Goal: Task Accomplishment & Management: Use online tool/utility

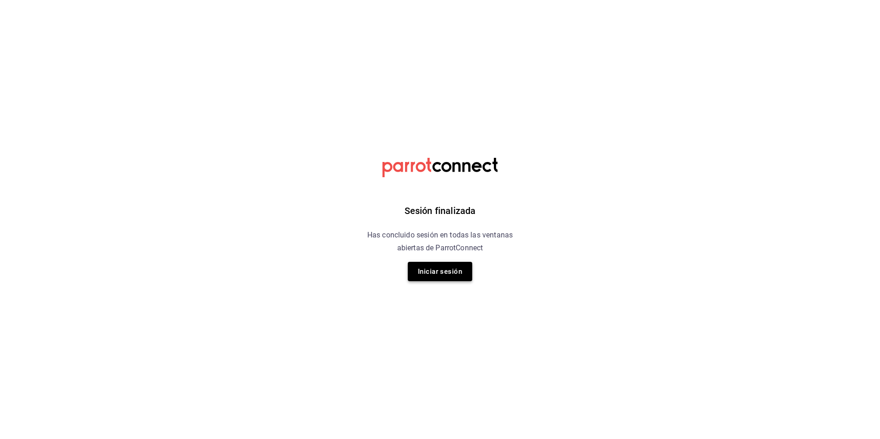
click at [434, 274] on button "Iniciar sesión" at bounding box center [440, 271] width 64 height 19
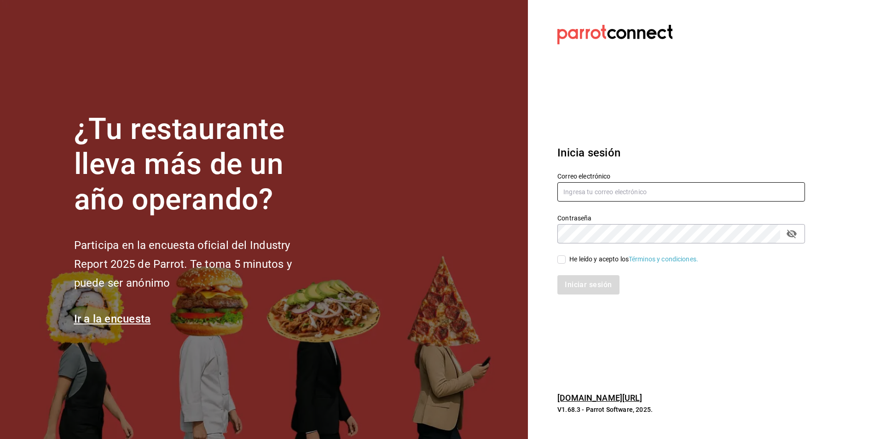
type input "[PERSON_NAME][EMAIL_ADDRESS][PERSON_NAME][DOMAIN_NAME]"
click at [560, 263] on input "He leído y acepto los Términos y condiciones." at bounding box center [561, 259] width 8 height 8
checkbox input "true"
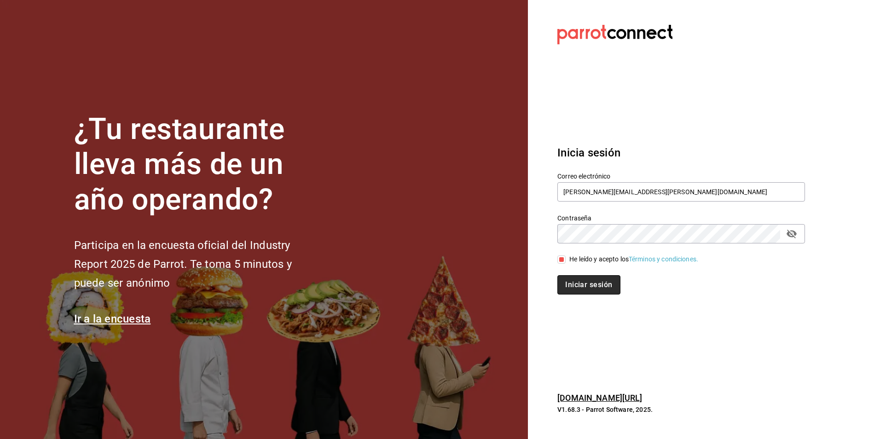
click at [576, 282] on button "Iniciar sesión" at bounding box center [588, 284] width 63 height 19
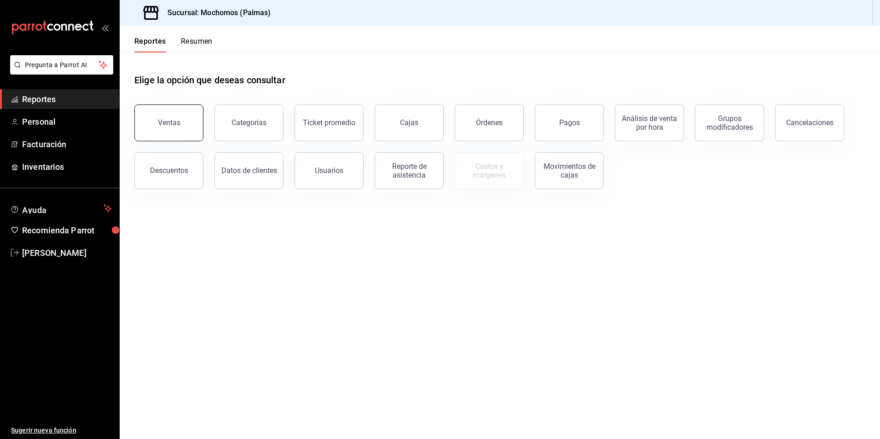
click at [178, 122] on div "Ventas" at bounding box center [169, 122] width 23 height 9
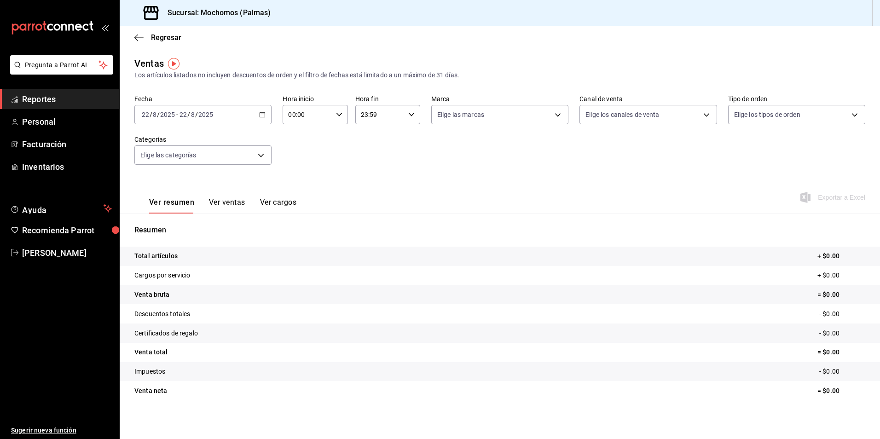
click at [257, 118] on div "2025-08-22 22 / 8 / 2025 - 2025-08-22 22 / 8 / 2025" at bounding box center [202, 114] width 137 height 19
click at [182, 224] on span "Rango de fechas" at bounding box center [177, 225] width 71 height 10
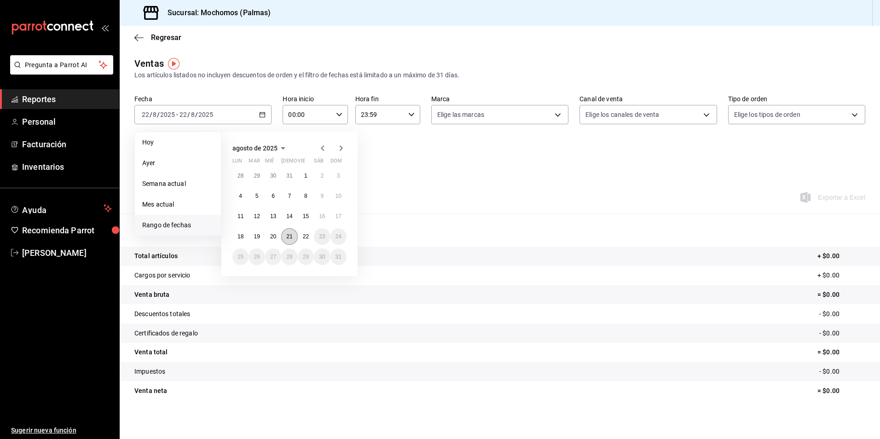
click at [290, 240] on button "21" at bounding box center [289, 236] width 16 height 17
click at [305, 234] on abbr "22" at bounding box center [306, 236] width 6 height 6
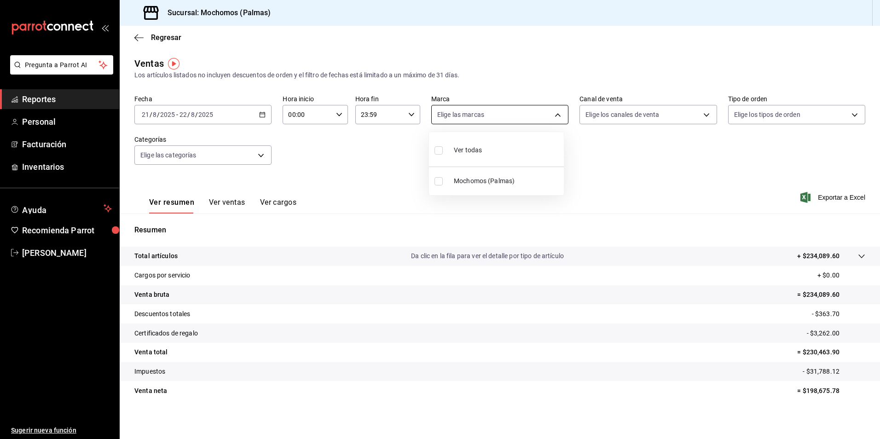
click at [557, 114] on body "Pregunta a Parrot AI Reportes Personal Facturación Inventarios Ayuda Recomienda…" at bounding box center [440, 219] width 880 height 439
click at [441, 181] on input "checkbox" at bounding box center [438, 181] width 8 height 8
checkbox input "true"
type input "70f98016-ab90-4f26-81e6-ab4884d8d8a0"
checkbox input "true"
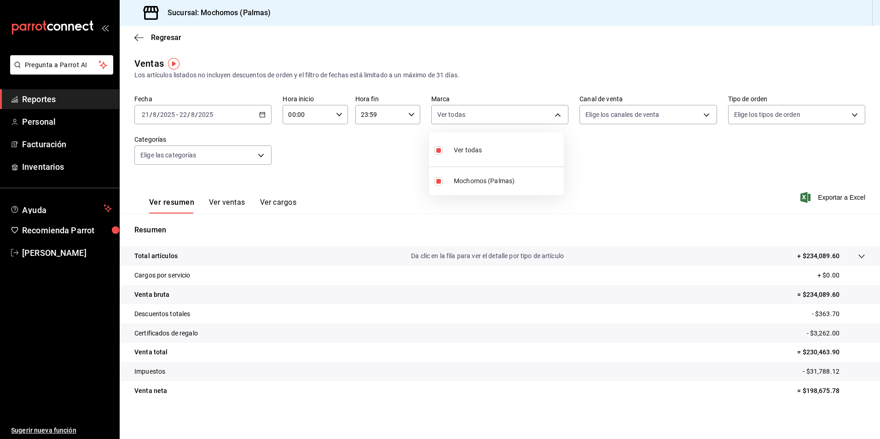
click at [674, 119] on div at bounding box center [440, 219] width 880 height 439
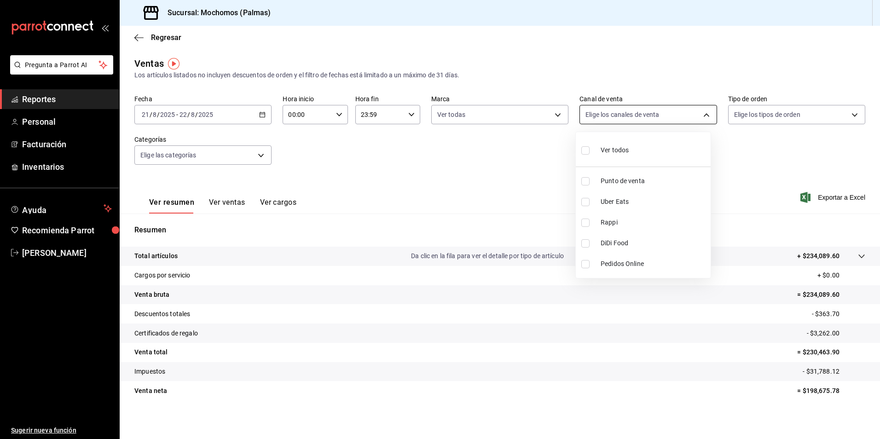
click at [698, 117] on body "Pregunta a Parrot AI Reportes Personal Facturación Inventarios Ayuda Recomienda…" at bounding box center [440, 219] width 880 height 439
click at [584, 152] on input "checkbox" at bounding box center [585, 150] width 8 height 8
checkbox input "true"
type input "PARROT,UBER_EATS,RAPPI,DIDI_FOOD,ONLINE"
checkbox input "true"
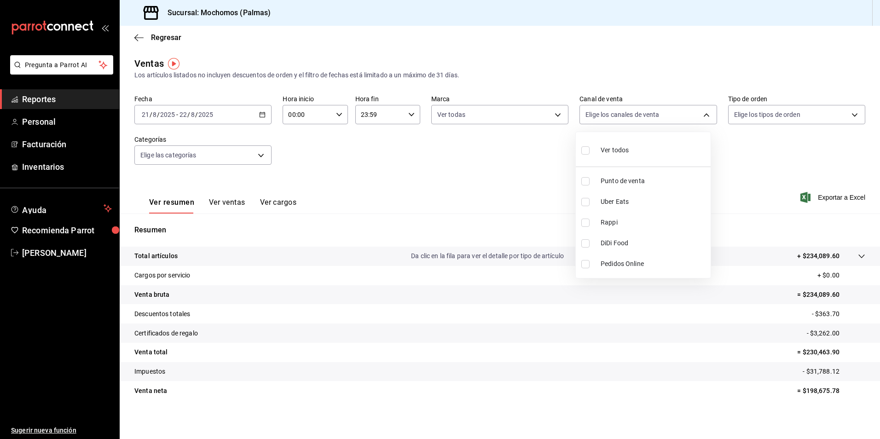
checkbox input "true"
click at [800, 117] on div at bounding box center [440, 219] width 880 height 439
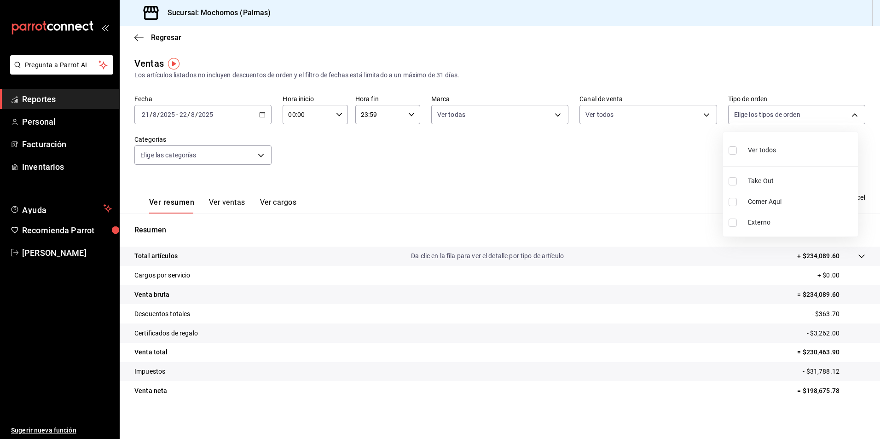
click at [800, 117] on body "Pregunta a Parrot AI Reportes Personal Facturación Inventarios Ayuda Recomienda…" at bounding box center [440, 219] width 880 height 439
click at [732, 146] on input "checkbox" at bounding box center [732, 150] width 8 height 8
checkbox input "true"
type input "1406dacc-122d-474b-a961-72adf1b142d8,23052771-8e1b-43e3-b7da-1a661d939937,EXTER…"
checkbox input "true"
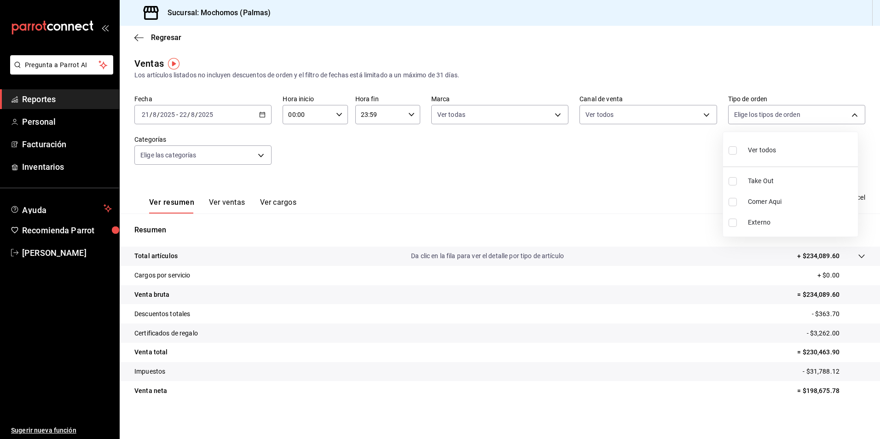
checkbox input "true"
click at [247, 155] on div at bounding box center [440, 219] width 880 height 439
click at [263, 154] on body "Pregunta a Parrot AI Reportes Personal Facturación Inventarios Ayuda Recomienda…" at bounding box center [440, 219] width 880 height 439
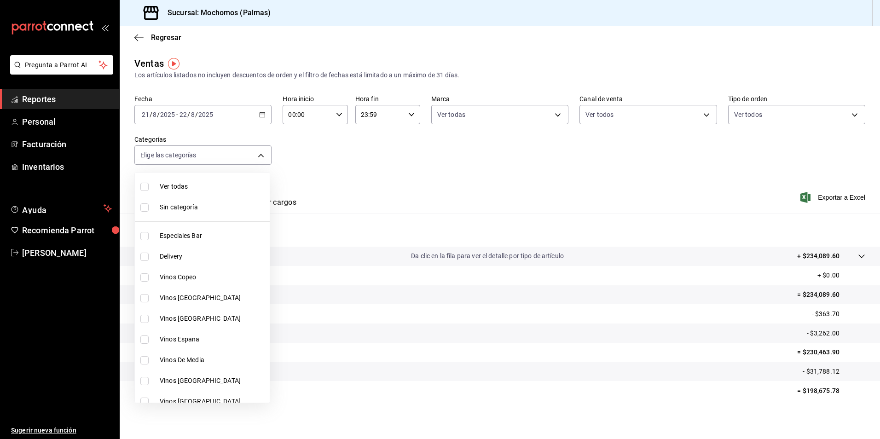
click at [149, 186] on label at bounding box center [146, 187] width 12 height 8
click at [149, 186] on input "checkbox" at bounding box center [144, 187] width 8 height 8
checkbox input "false"
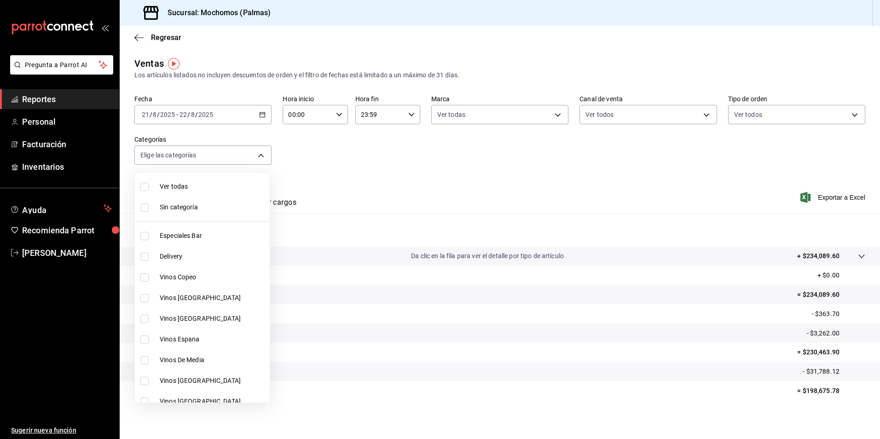
checkbox input "false"
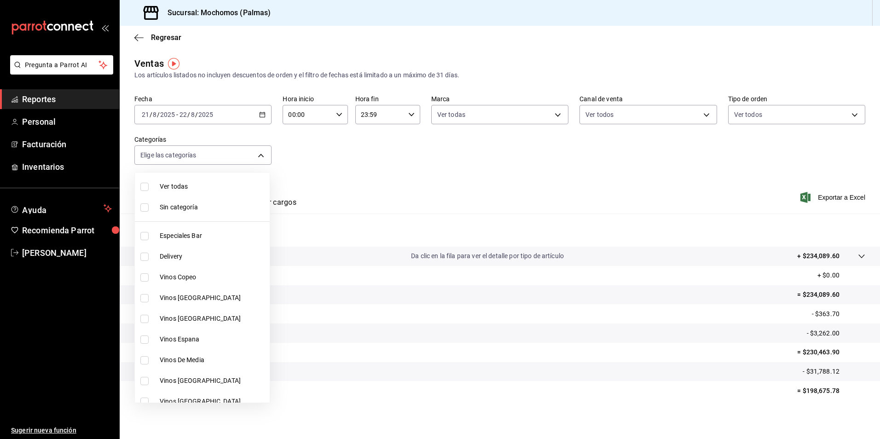
checkbox input "false"
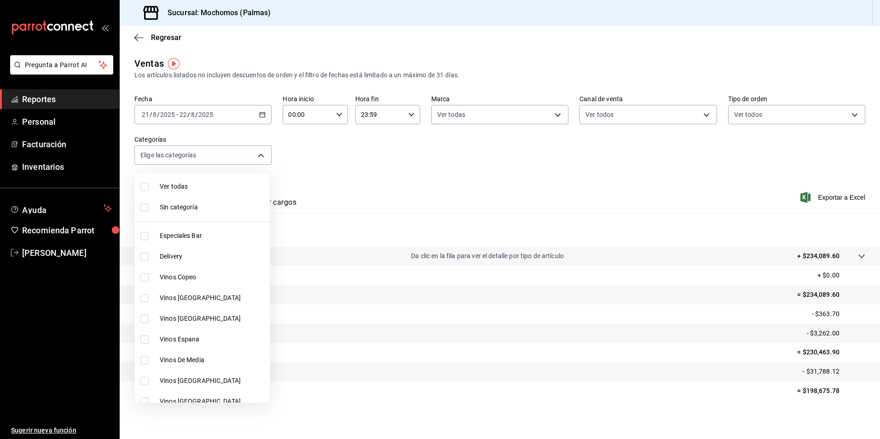
checkbox input "false"
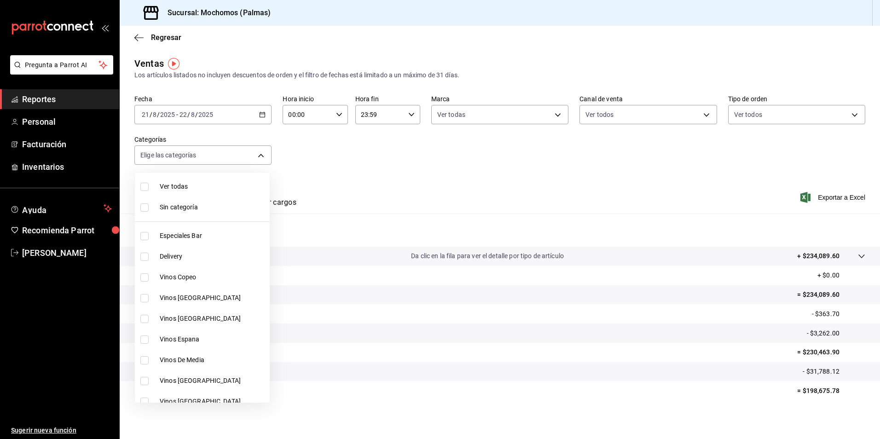
checkbox input "false"
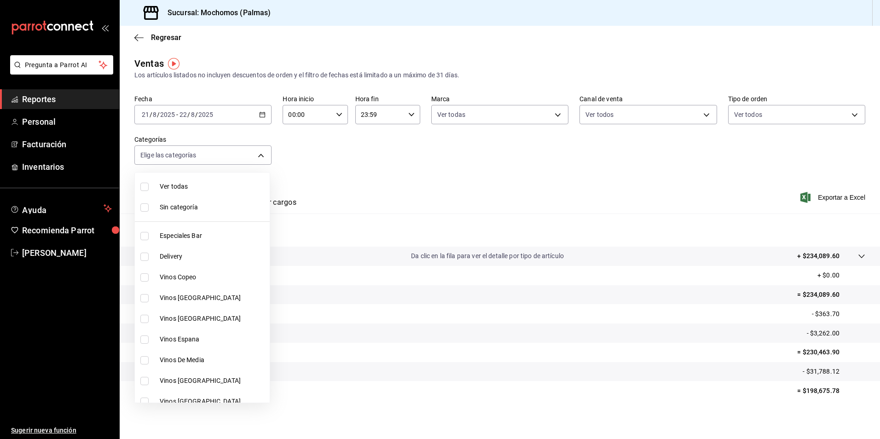
checkbox input "false"
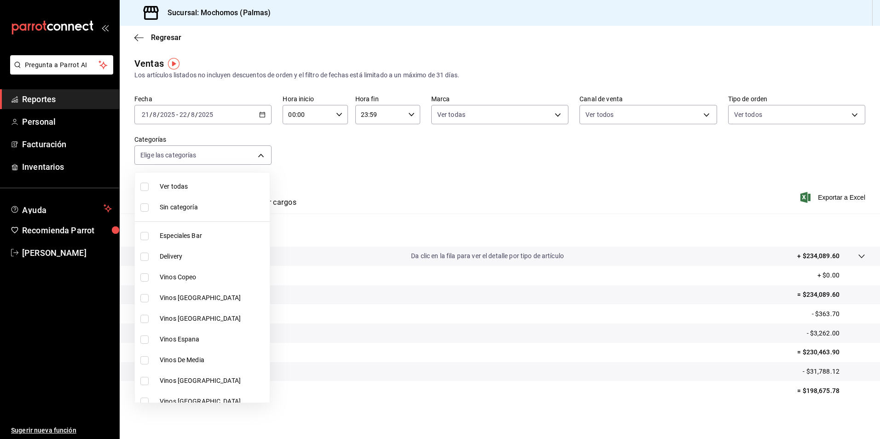
checkbox input "false"
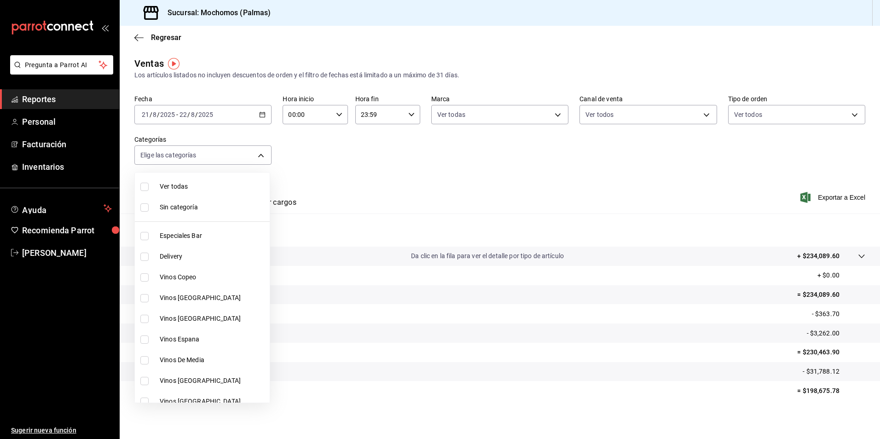
checkbox input "false"
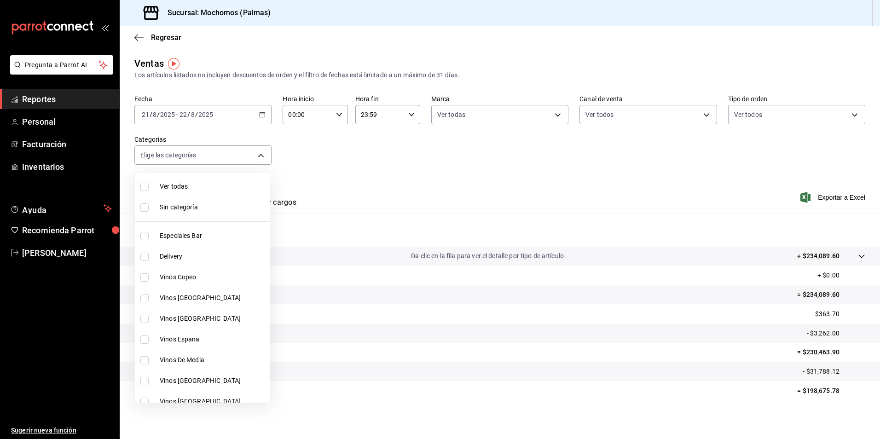
checkbox input "false"
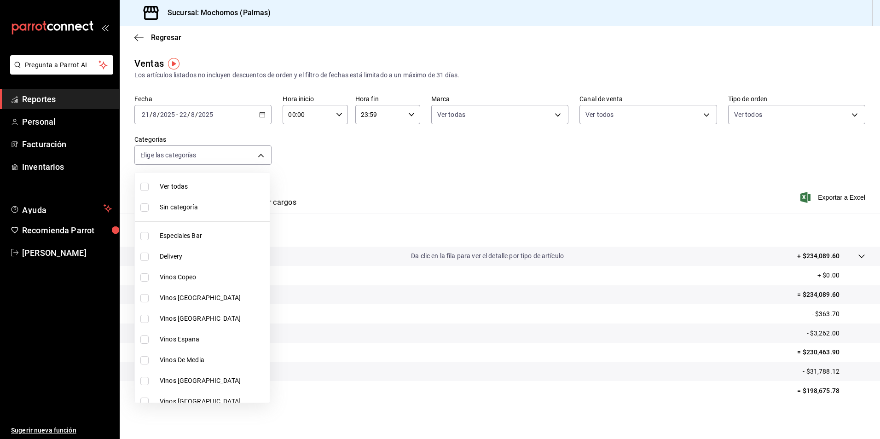
checkbox input "false"
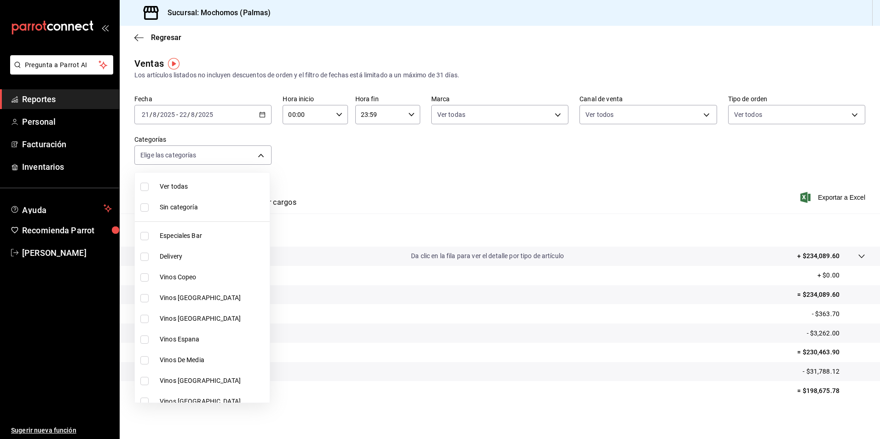
checkbox input "false"
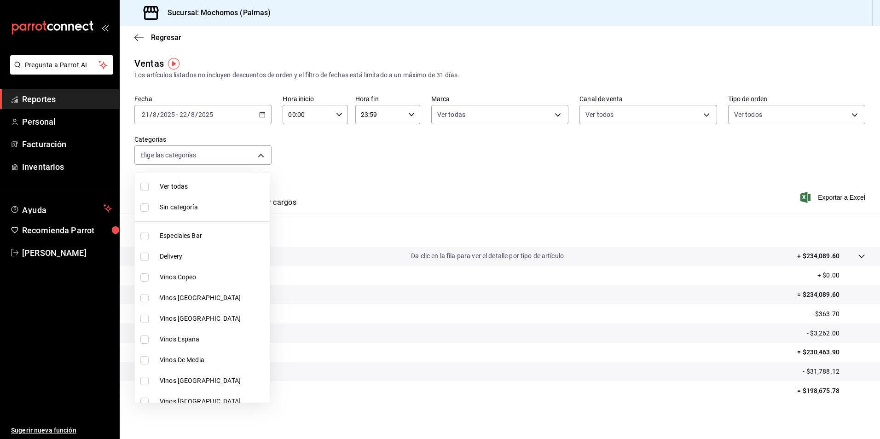
checkbox input "false"
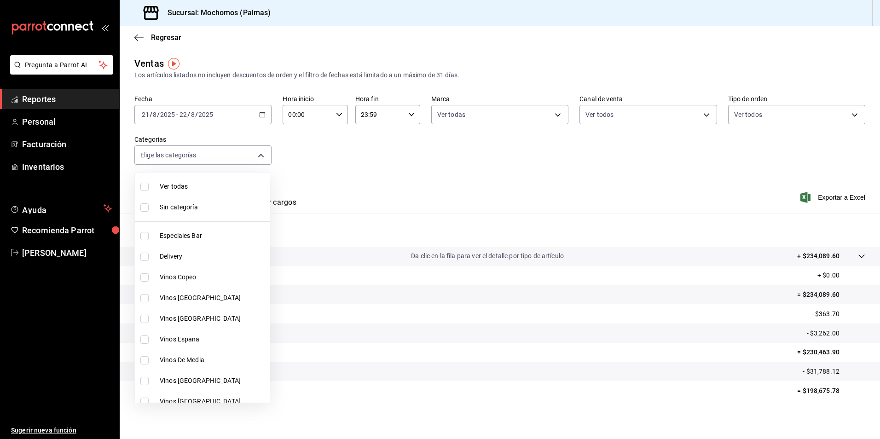
checkbox input "false"
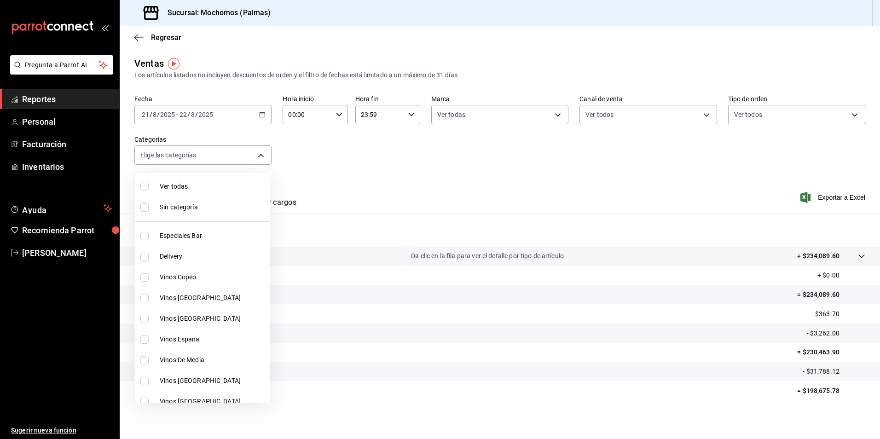
checkbox input "false"
click at [146, 186] on input "checkbox" at bounding box center [144, 187] width 8 height 8
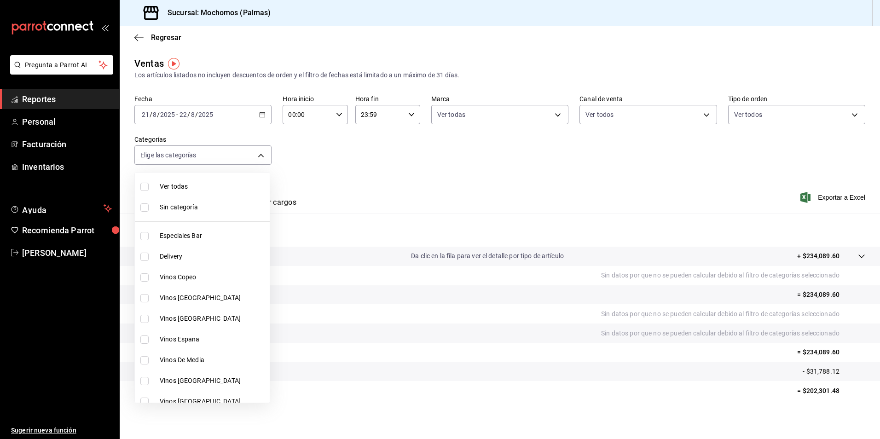
checkbox input "true"
type input "bf8485d7-e0cc-45c4-ab71-007f8ecc3e56,b9965cb2-92ec-4840-853f-0e08f184e216,7b542…"
checkbox input "true"
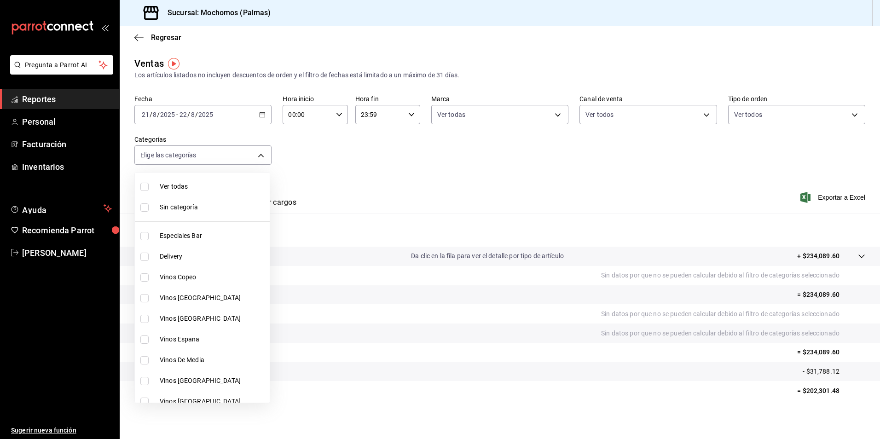
checkbox input "true"
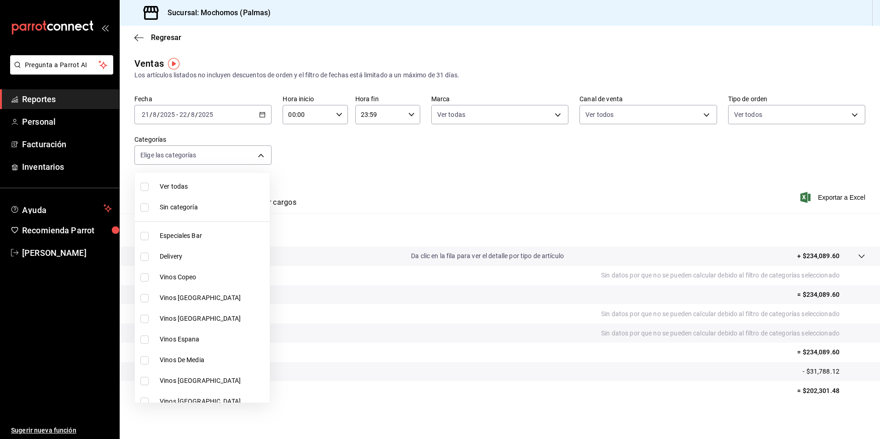
checkbox input "true"
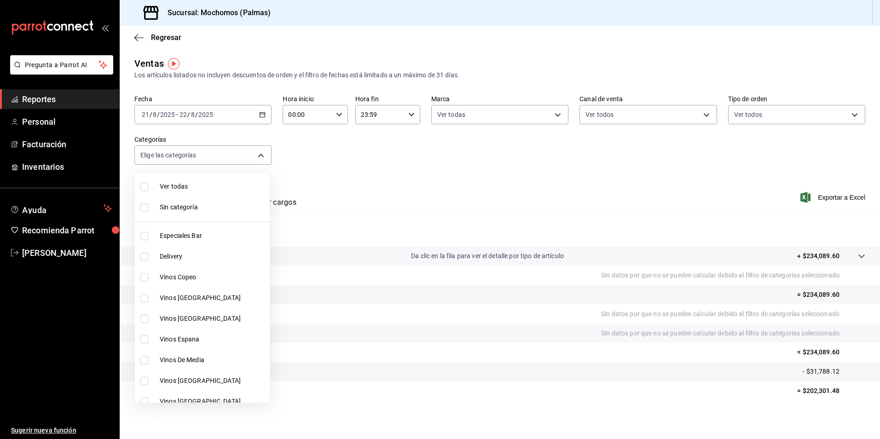
checkbox input "true"
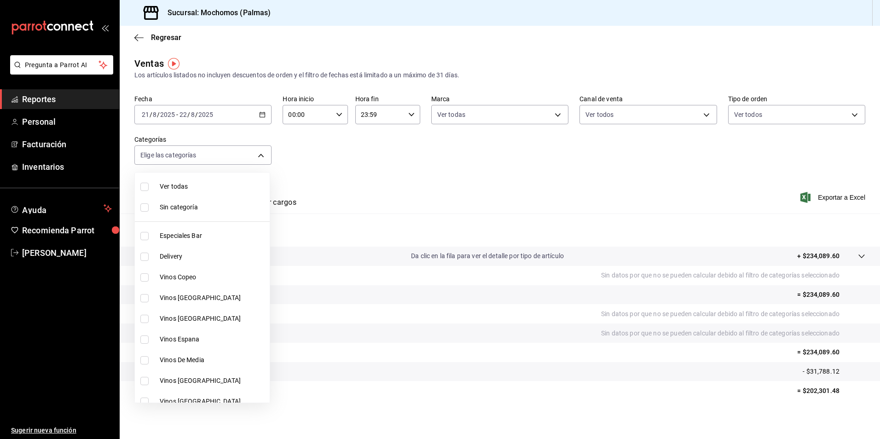
checkbox input "true"
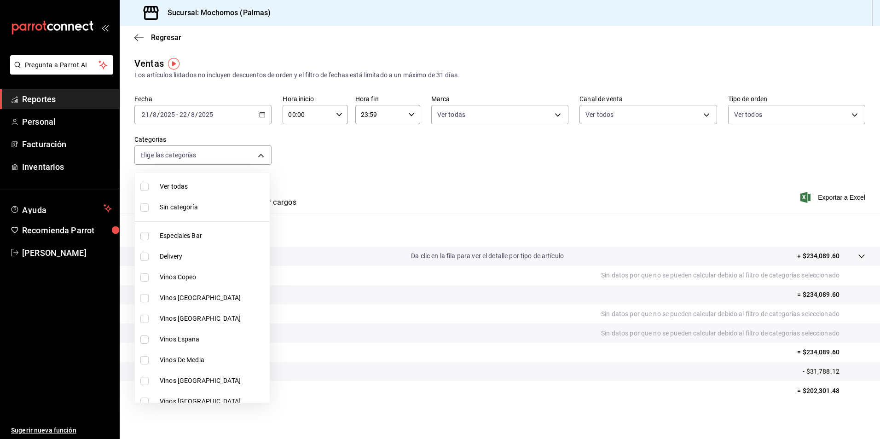
checkbox input "true"
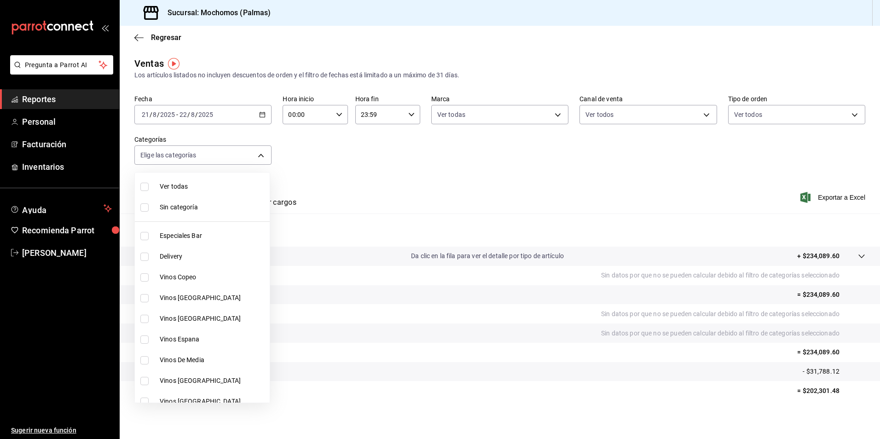
checkbox input "true"
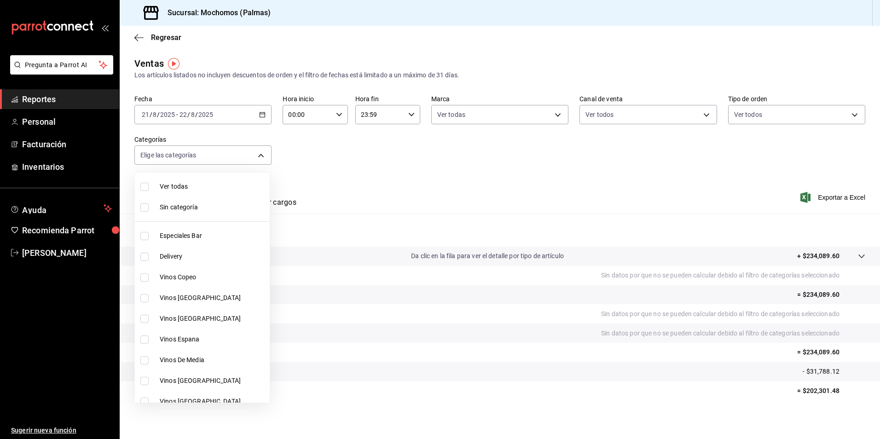
checkbox input "true"
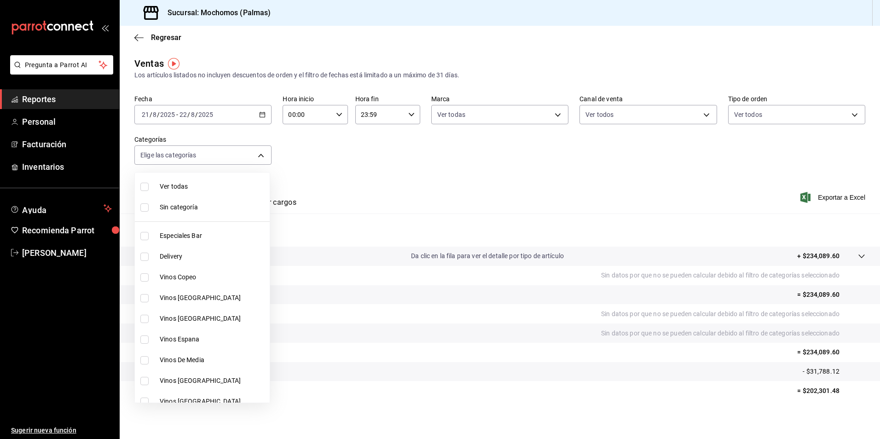
checkbox input "true"
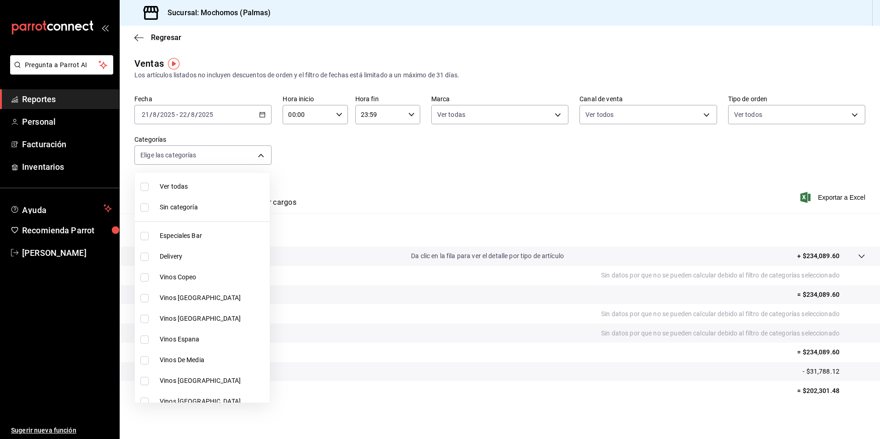
checkbox input "true"
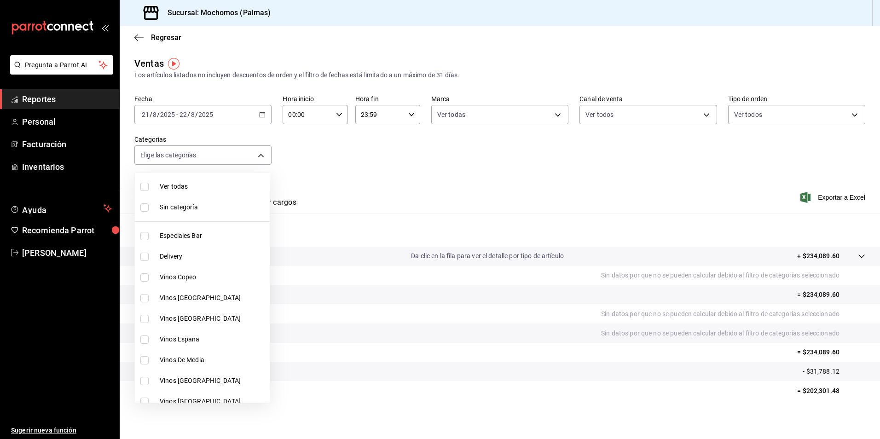
checkbox input "true"
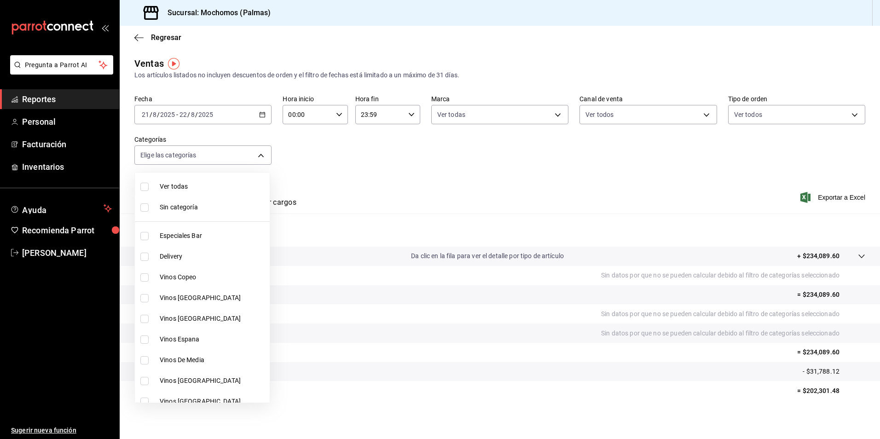
checkbox input "true"
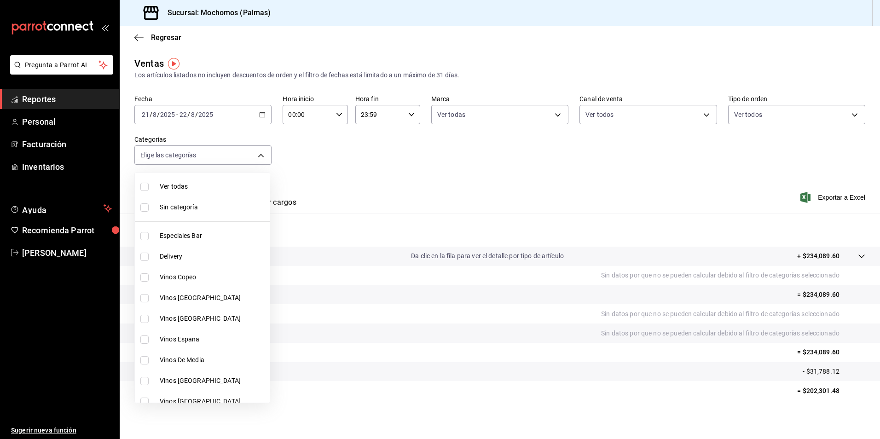
checkbox input "true"
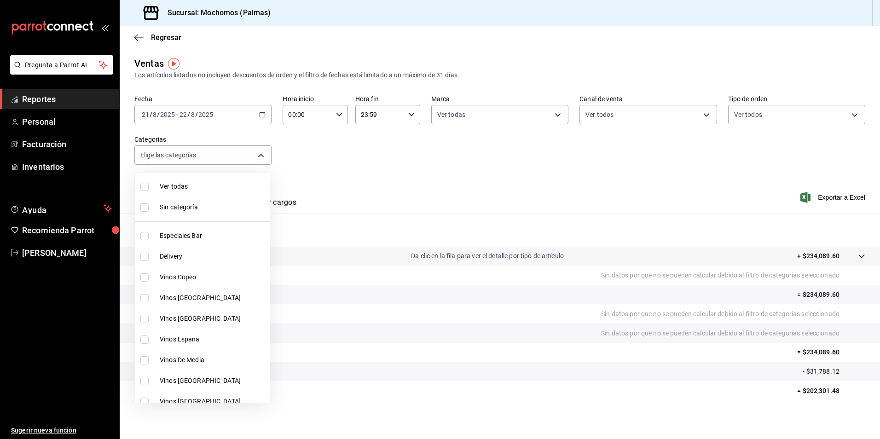
checkbox input "true"
click at [439, 197] on div at bounding box center [440, 219] width 880 height 439
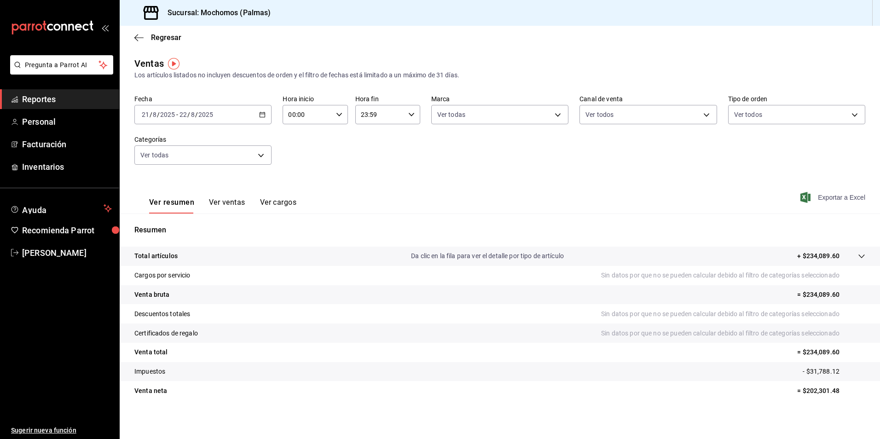
click at [821, 197] on span "Exportar a Excel" at bounding box center [833, 197] width 63 height 11
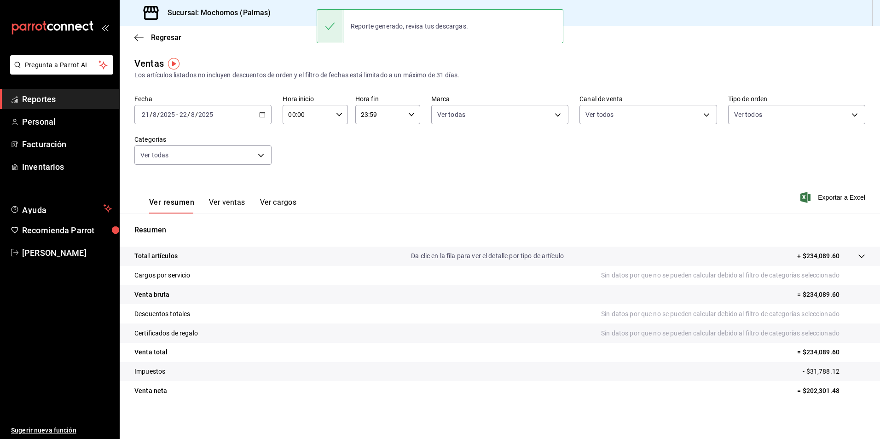
click at [431, 173] on div "Fecha 2025-08-21 21 / 8 / 2025 - 2025-08-22 22 / 8 / 2025 Hora inicio 00:00 Hor…" at bounding box center [499, 135] width 731 height 81
